Goal: Information Seeking & Learning: Learn about a topic

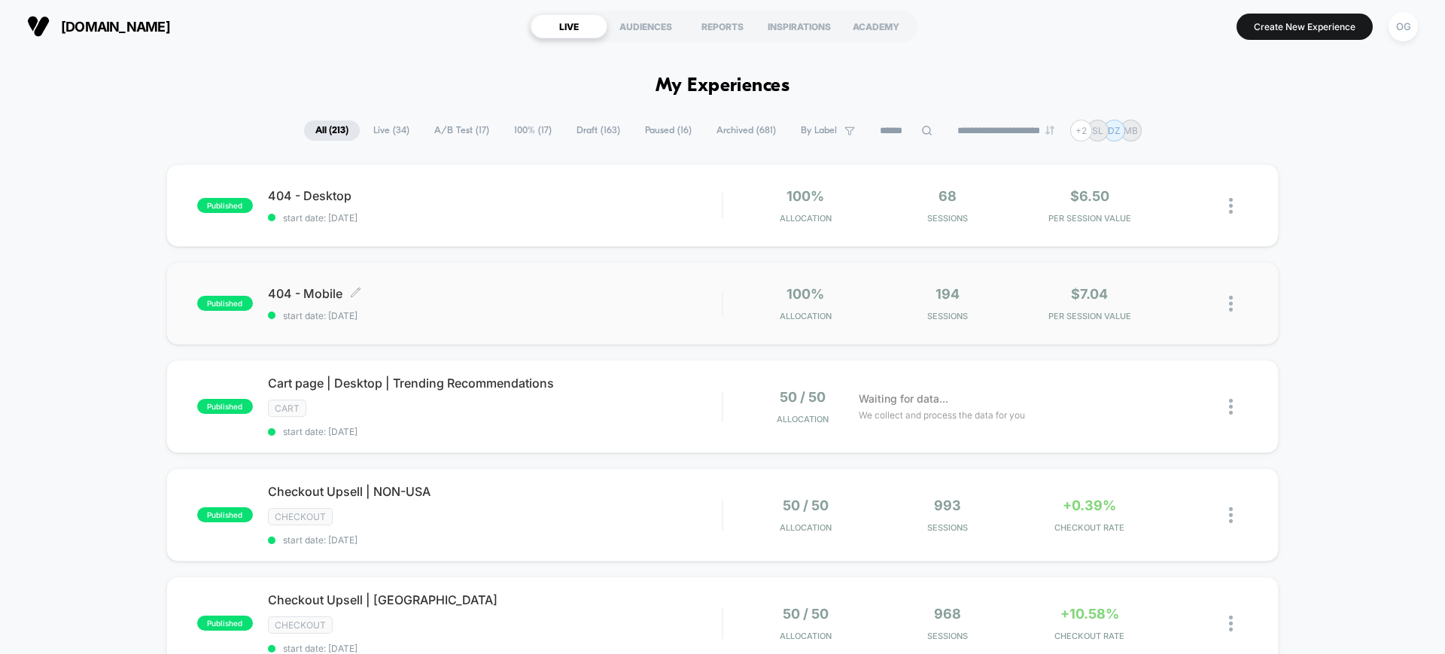
click at [591, 295] on span "404 - Mobile Click to edit experience details" at bounding box center [495, 293] width 454 height 15
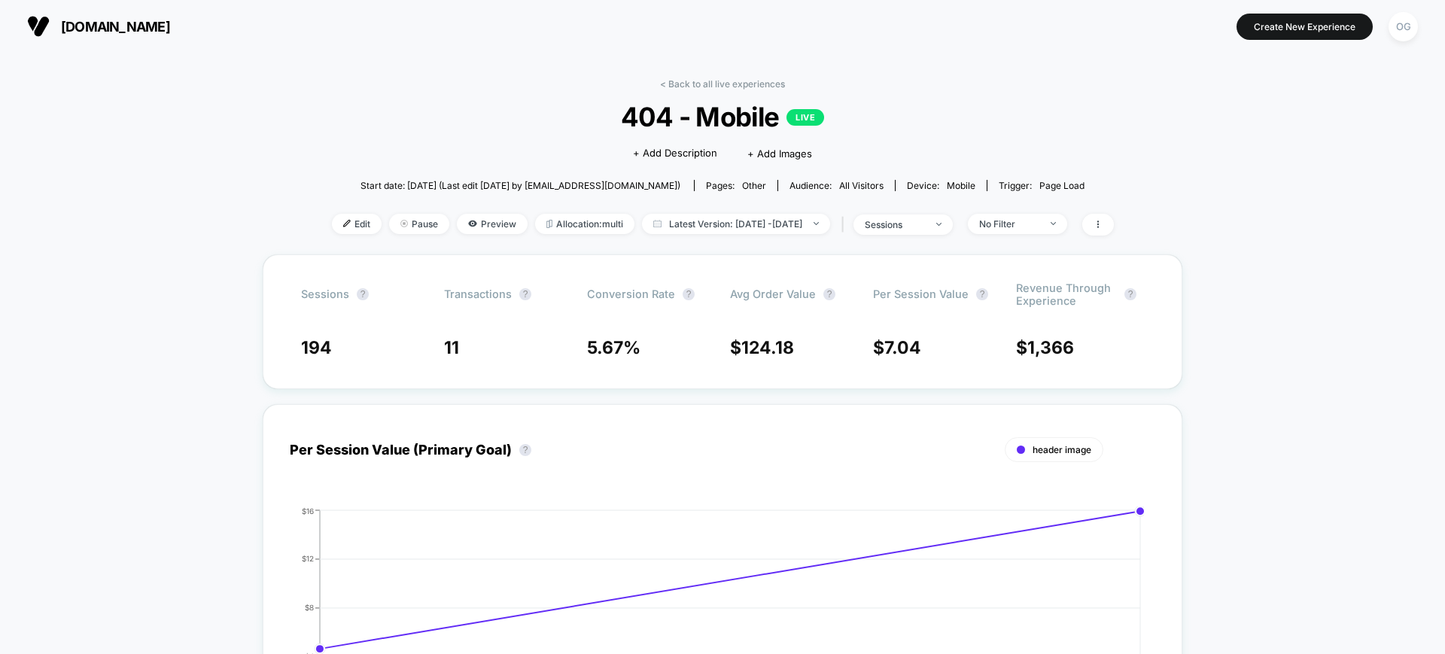
click at [701, 81] on link "< Back to all live experiences" at bounding box center [722, 83] width 125 height 11
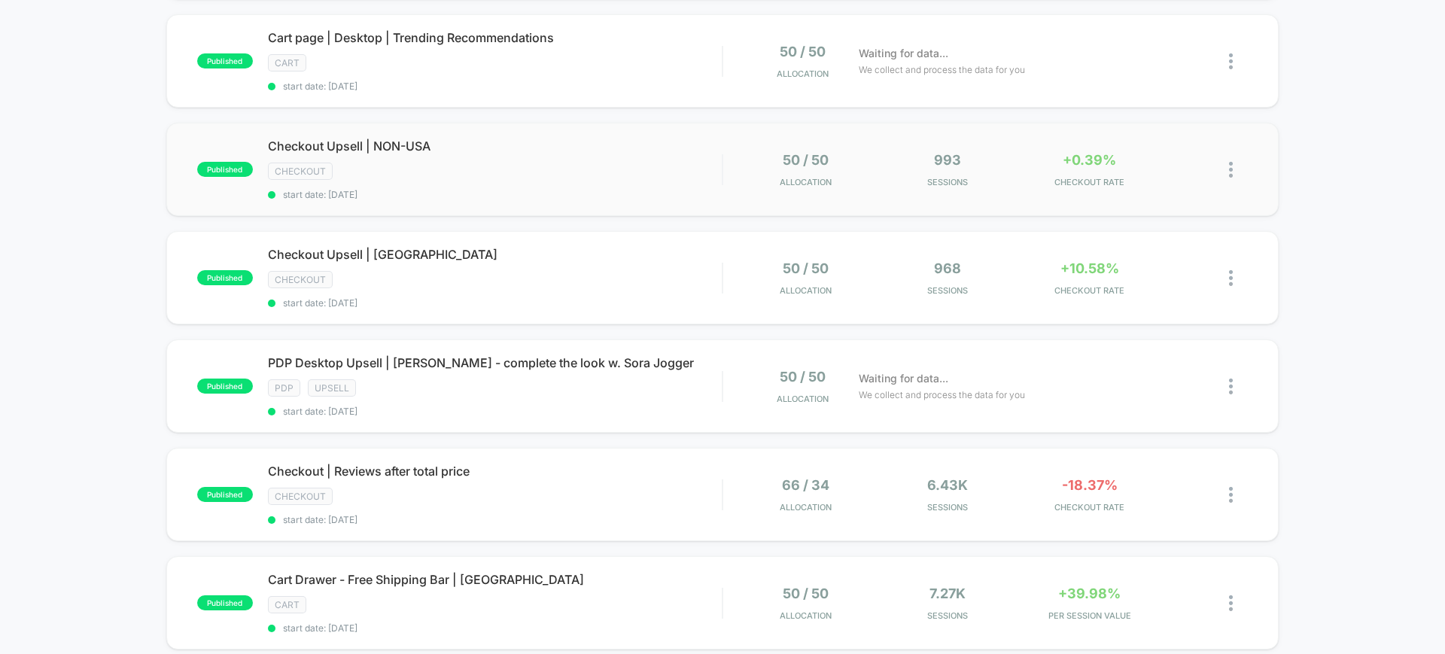
scroll to position [376, 0]
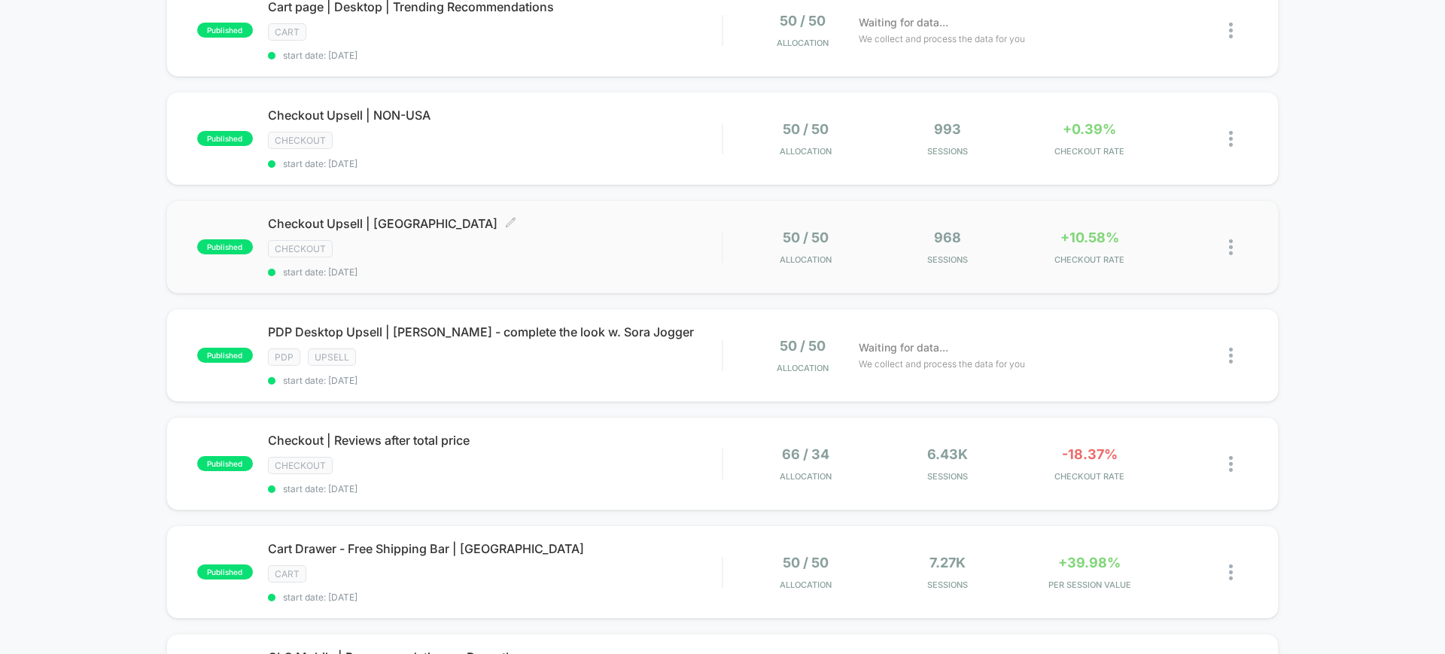
drag, startPoint x: 670, startPoint y: 239, endPoint x: 676, endPoint y: 234, distance: 8.1
click at [676, 234] on div "Checkout Upsell | [GEOGRAPHIC_DATA] Click to edit experience details Click to e…" at bounding box center [495, 247] width 454 height 62
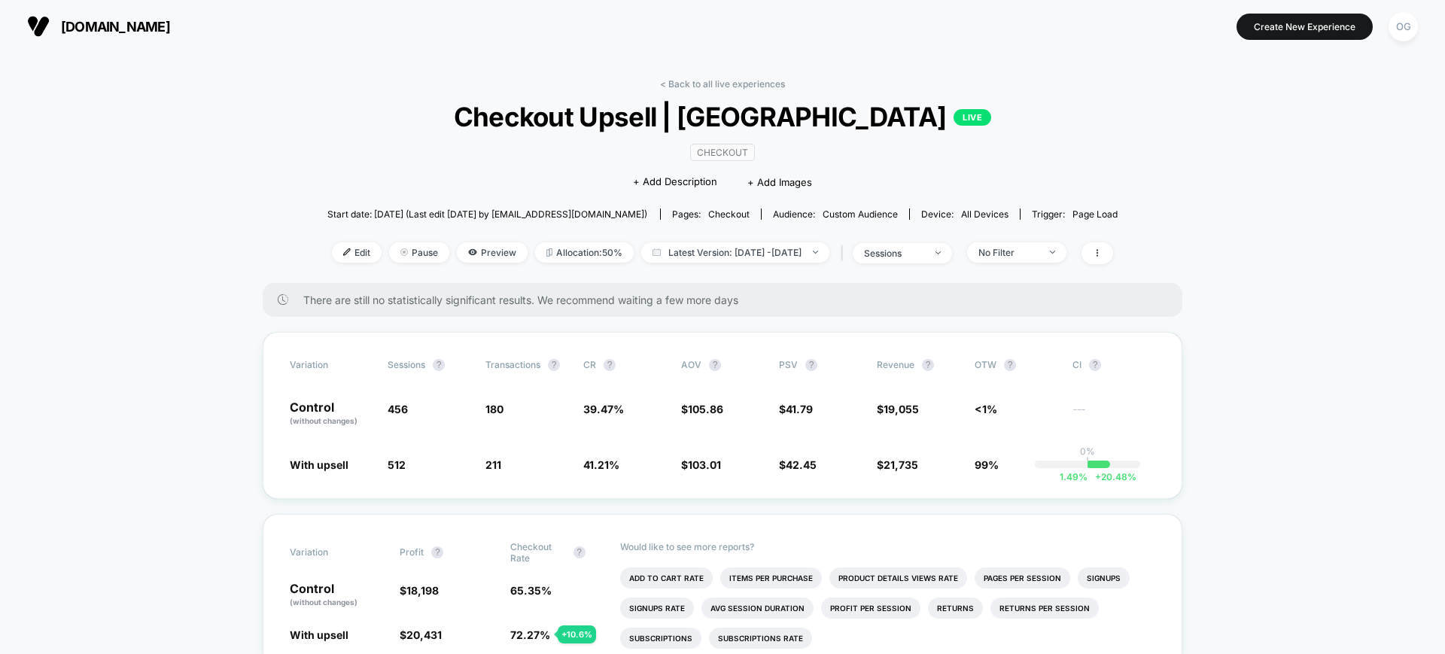
click at [707, 81] on link "< Back to all live experiences" at bounding box center [722, 83] width 125 height 11
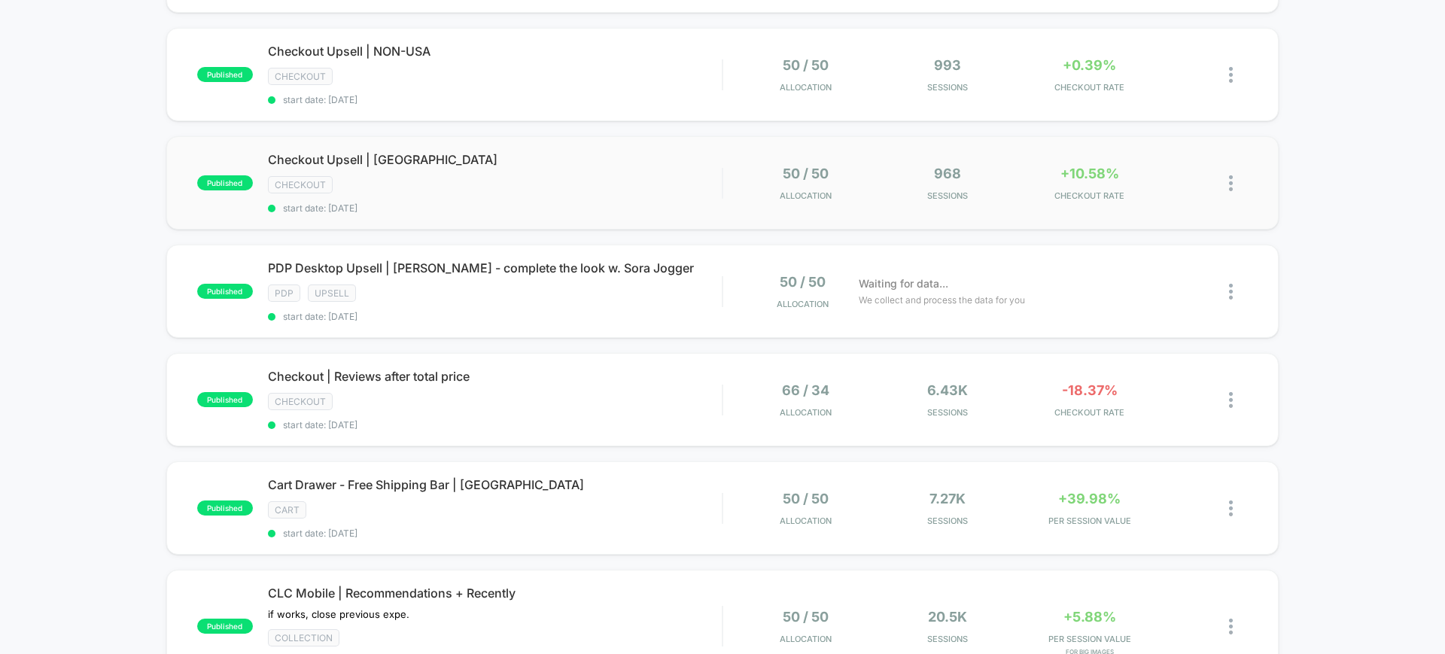
scroll to position [470, 0]
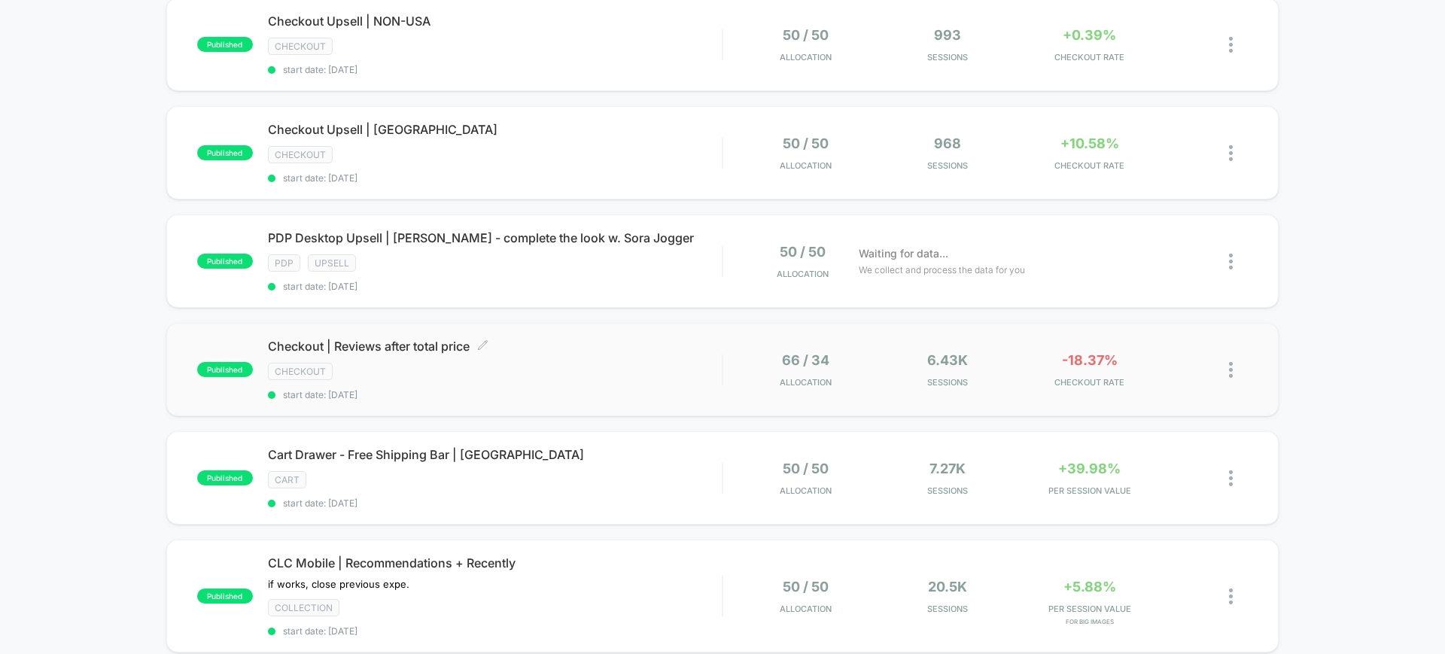
click at [663, 339] on span "Checkout | Reviews after total price Click to edit experience details" at bounding box center [495, 346] width 454 height 15
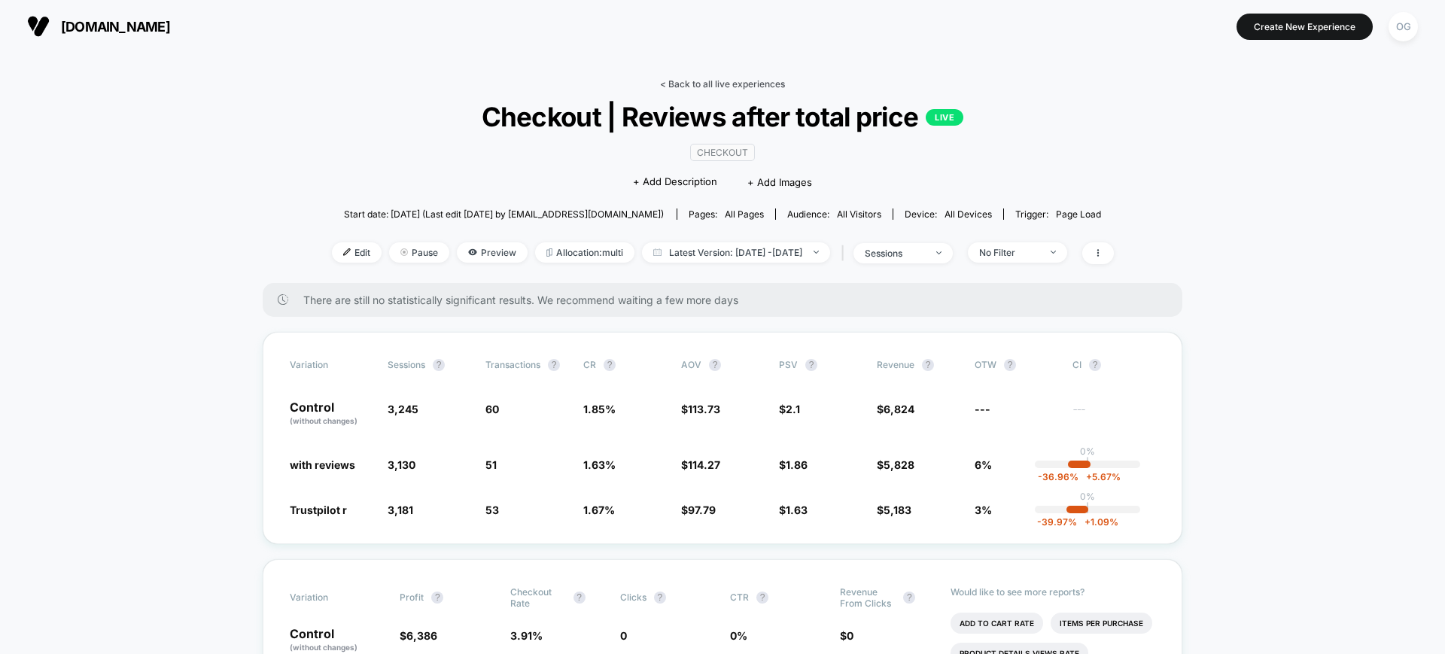
click at [729, 79] on link "< Back to all live experiences" at bounding box center [722, 83] width 125 height 11
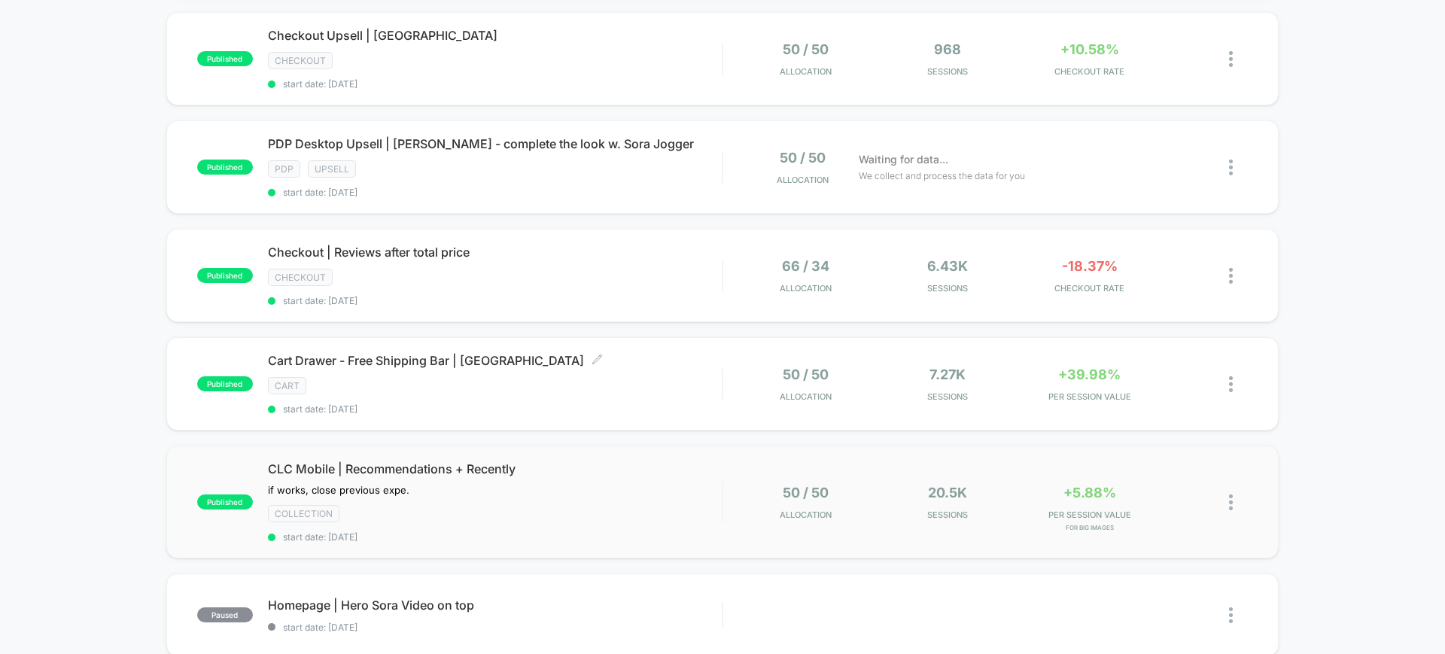
scroll to position [658, 0]
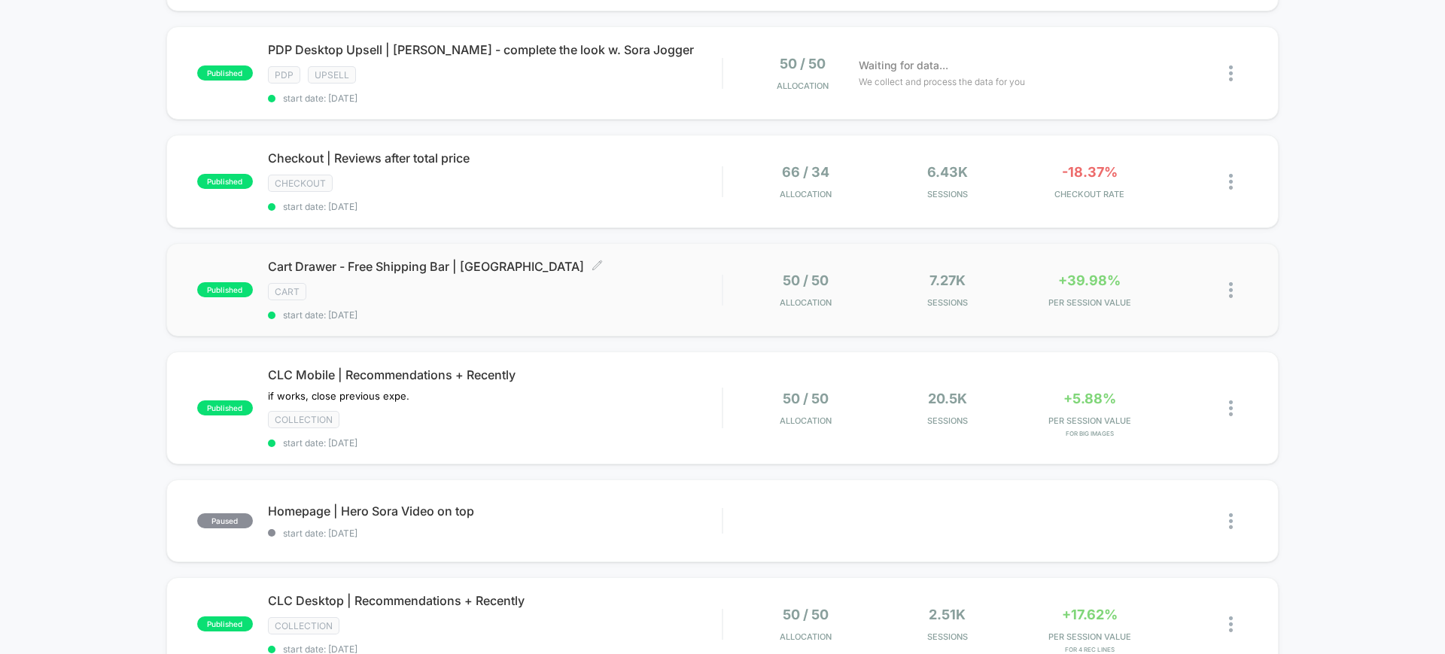
click at [657, 309] on span "start date: [DATE]" at bounding box center [495, 314] width 454 height 11
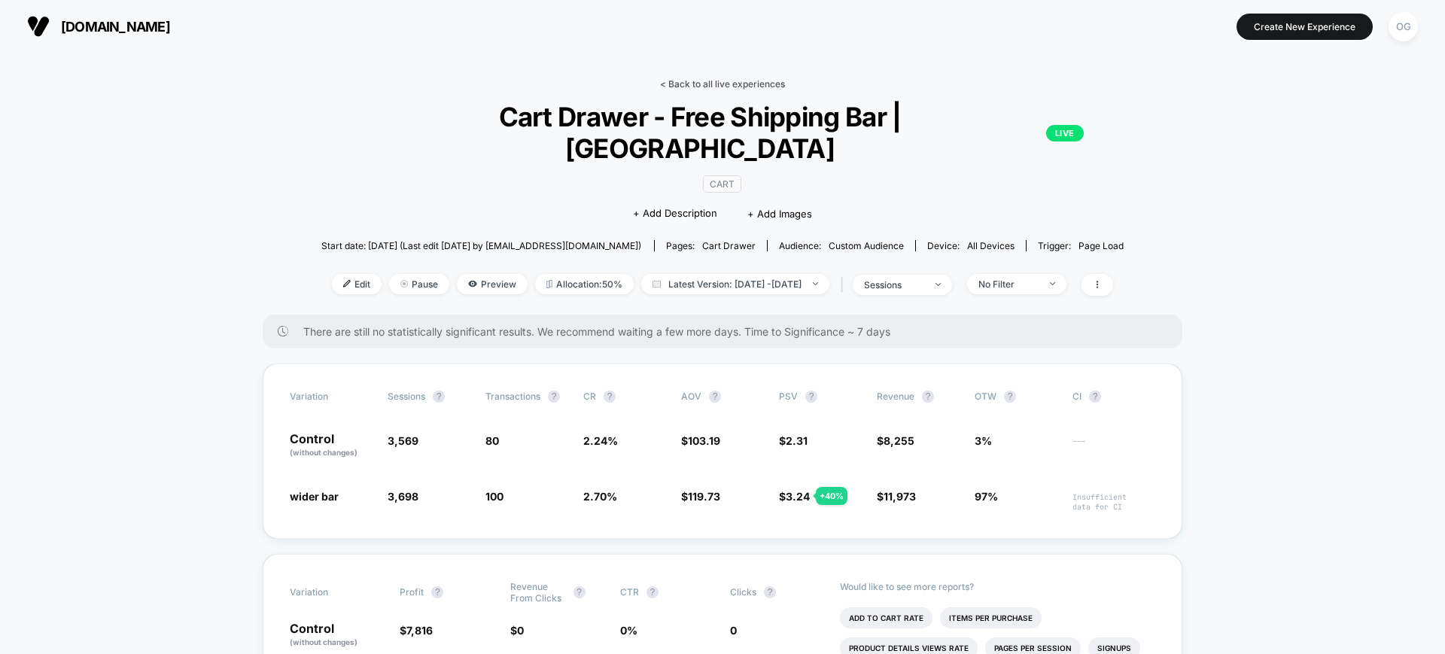
click at [760, 78] on link "< Back to all live experiences" at bounding box center [722, 83] width 125 height 11
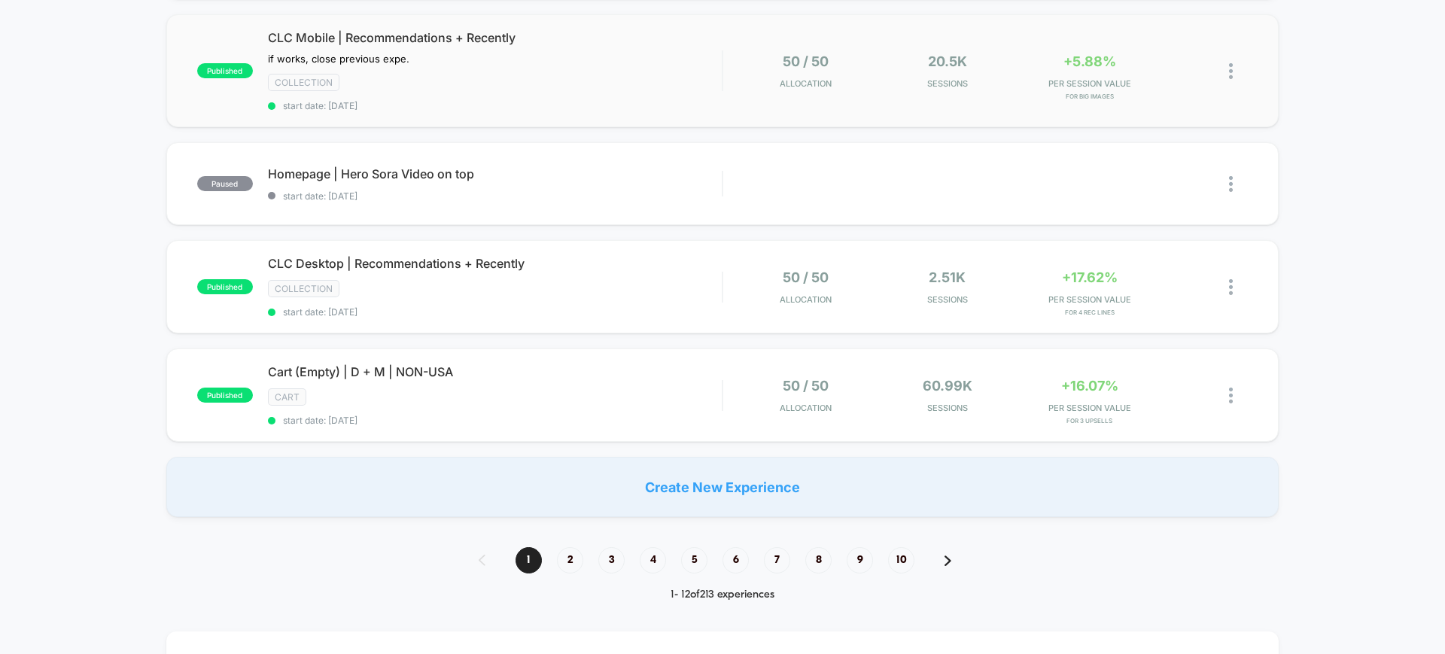
scroll to position [1035, 0]
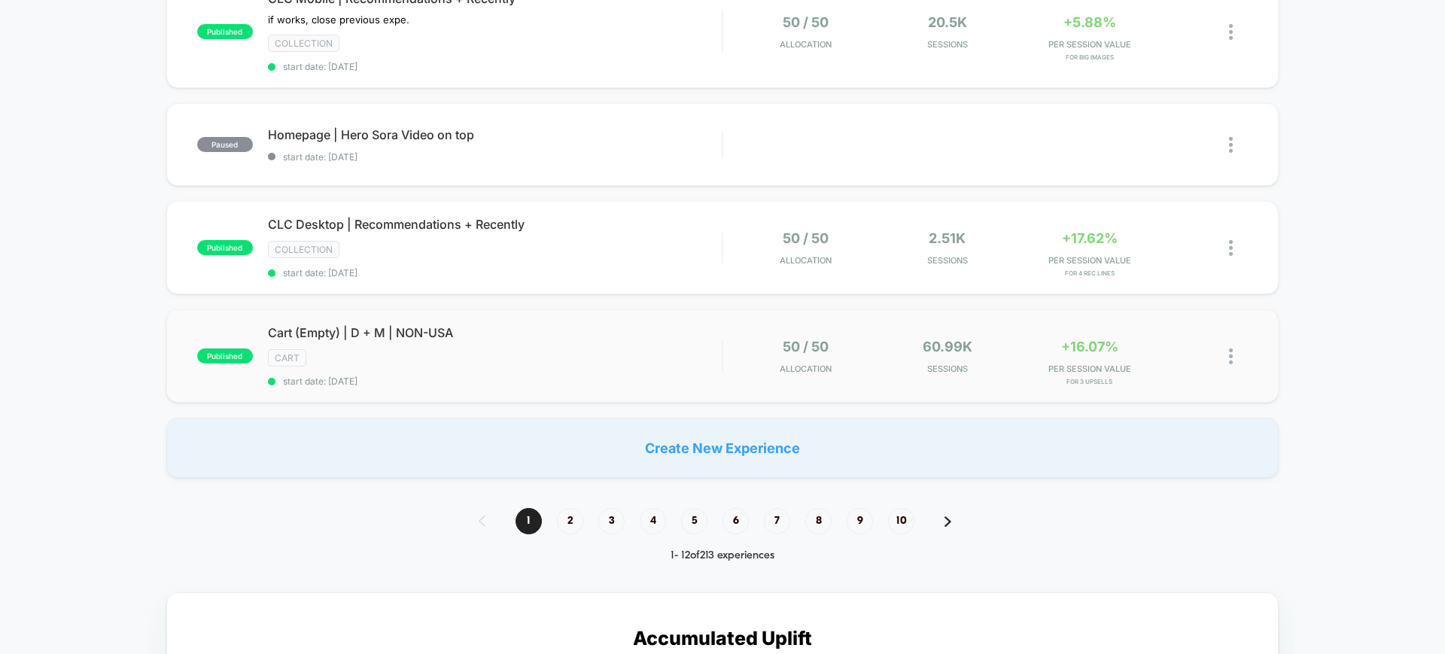
click at [639, 387] on div "published Cart (Empty) | D + M | NON-USA cart start date: [DATE] 50 / 50 Alloca…" at bounding box center [722, 355] width 1112 height 93
